Goal: Check status: Check status

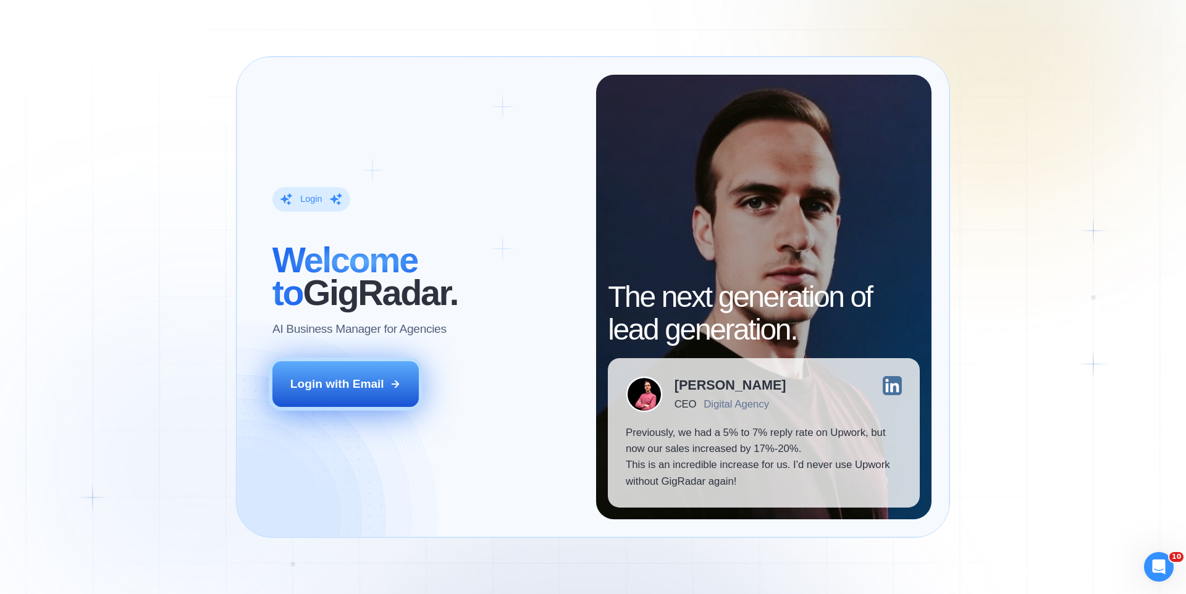
click at [368, 388] on div "Login with Email" at bounding box center [337, 384] width 94 height 16
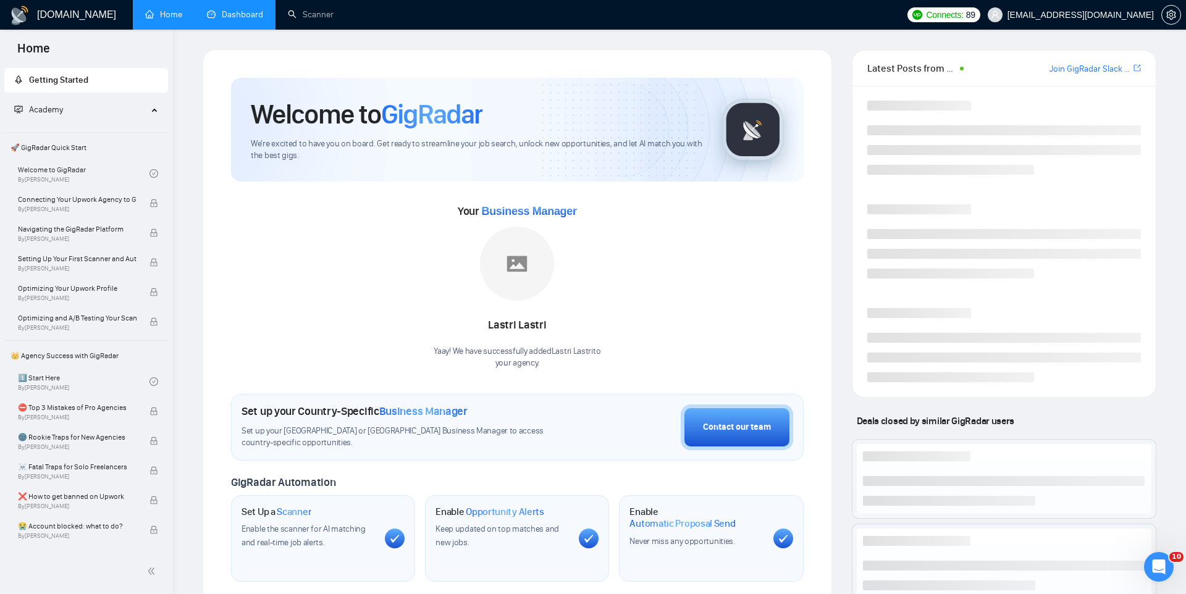
click at [237, 9] on link "Dashboard" at bounding box center [235, 14] width 56 height 11
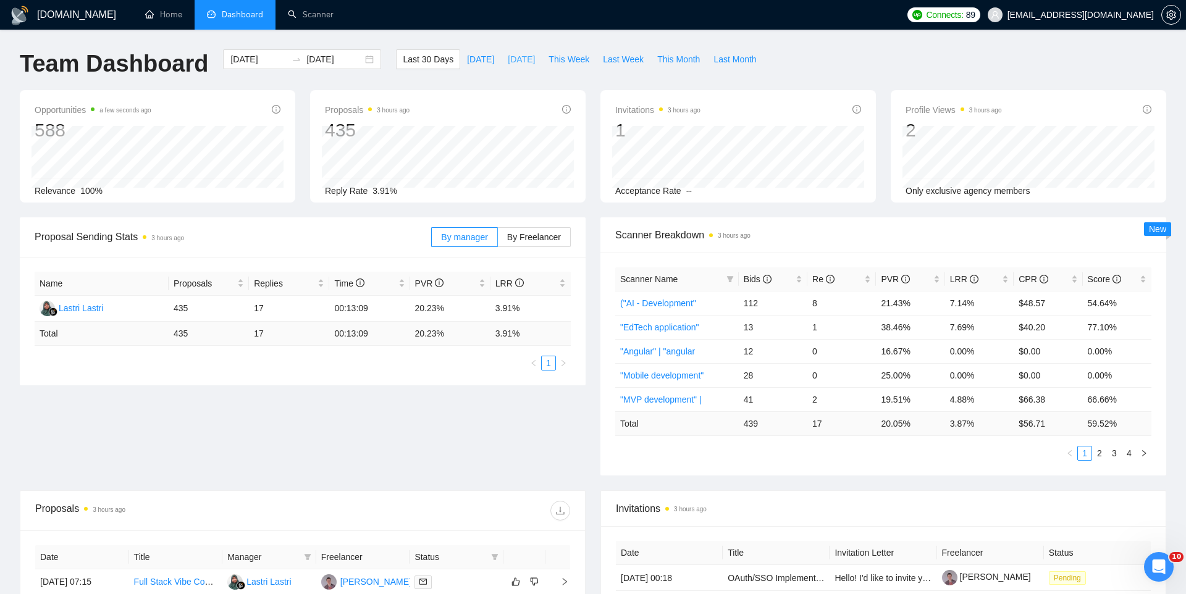
click at [517, 64] on span "Yesterday" at bounding box center [521, 60] width 27 height 14
type input "2025-10-06"
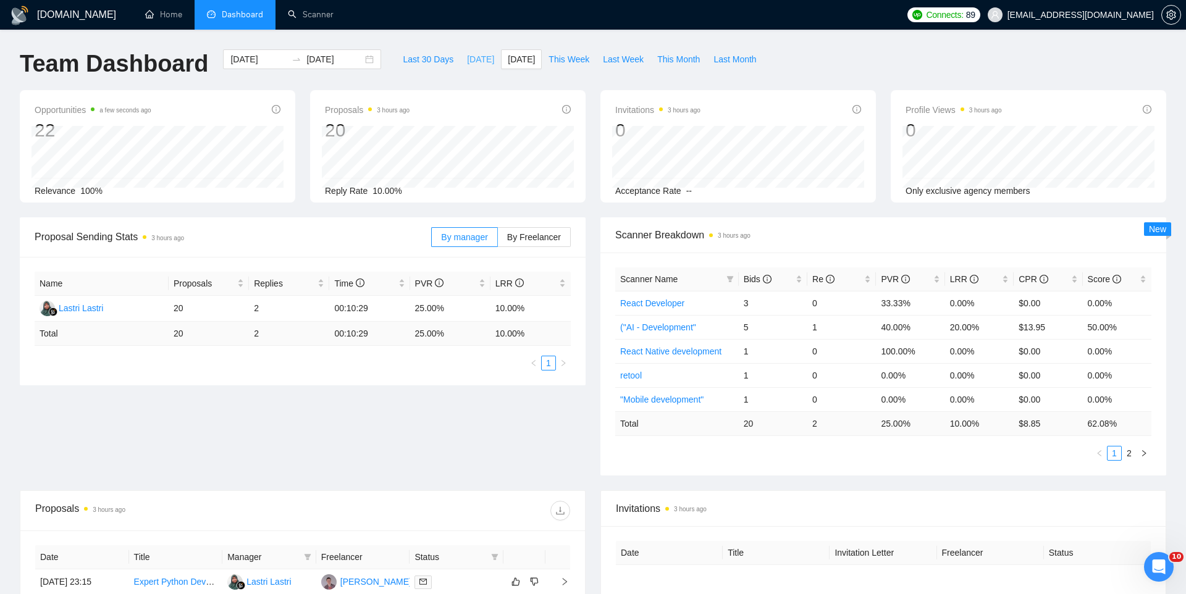
click at [475, 62] on span "Today" at bounding box center [480, 60] width 27 height 14
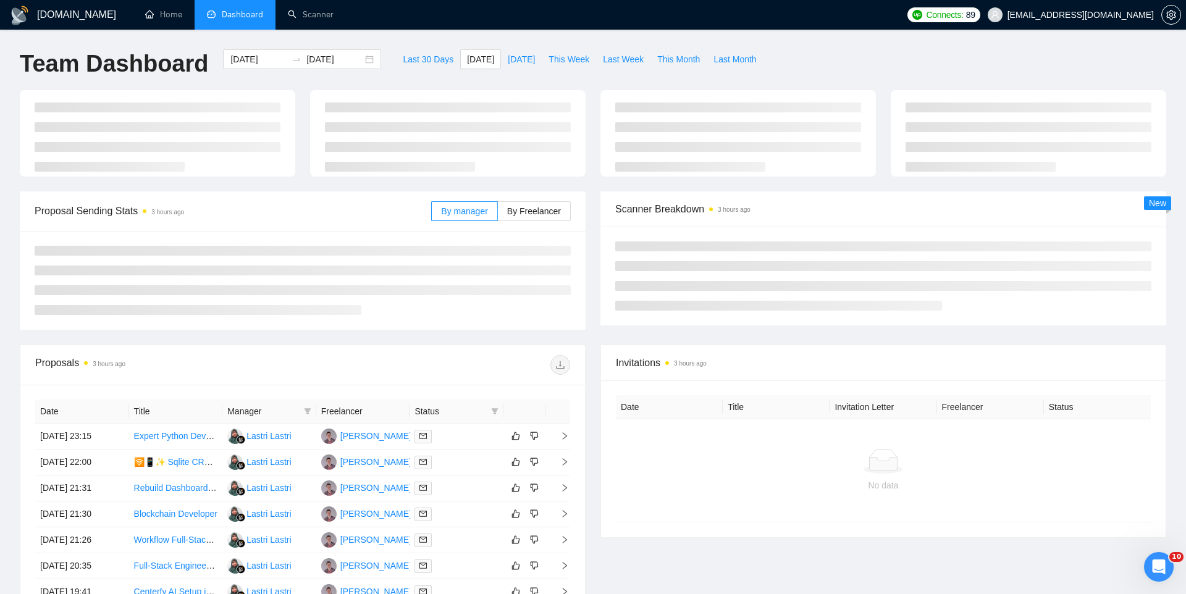
type input "2025-10-07"
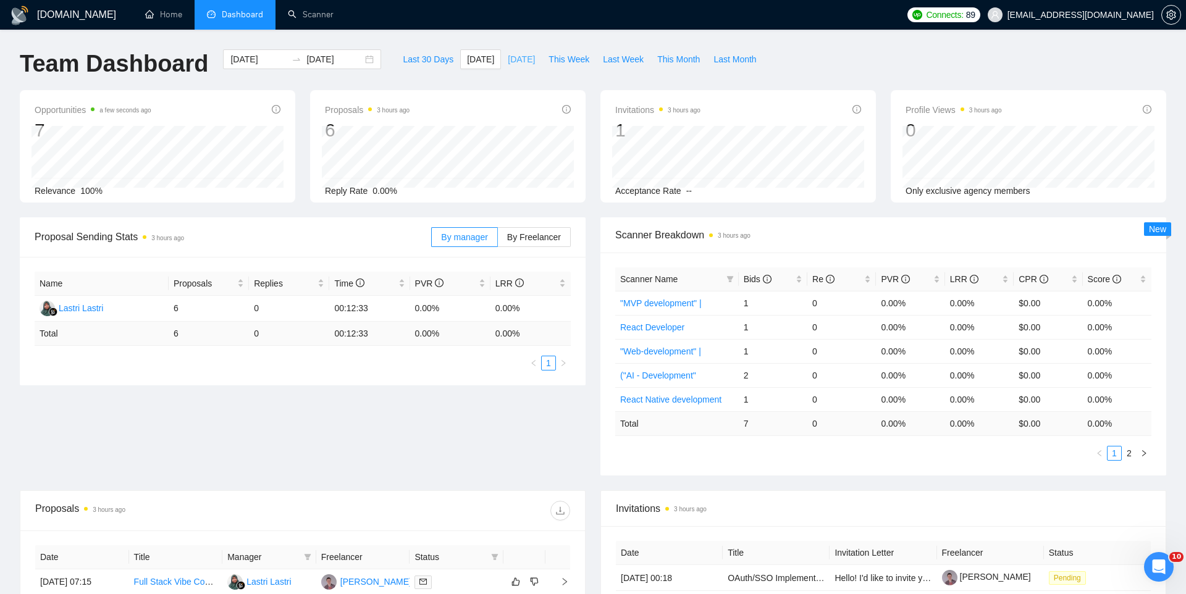
click at [516, 67] on button "Yesterday" at bounding box center [521, 59] width 41 height 20
type input "2025-10-06"
